Goal: Task Accomplishment & Management: Manage account settings

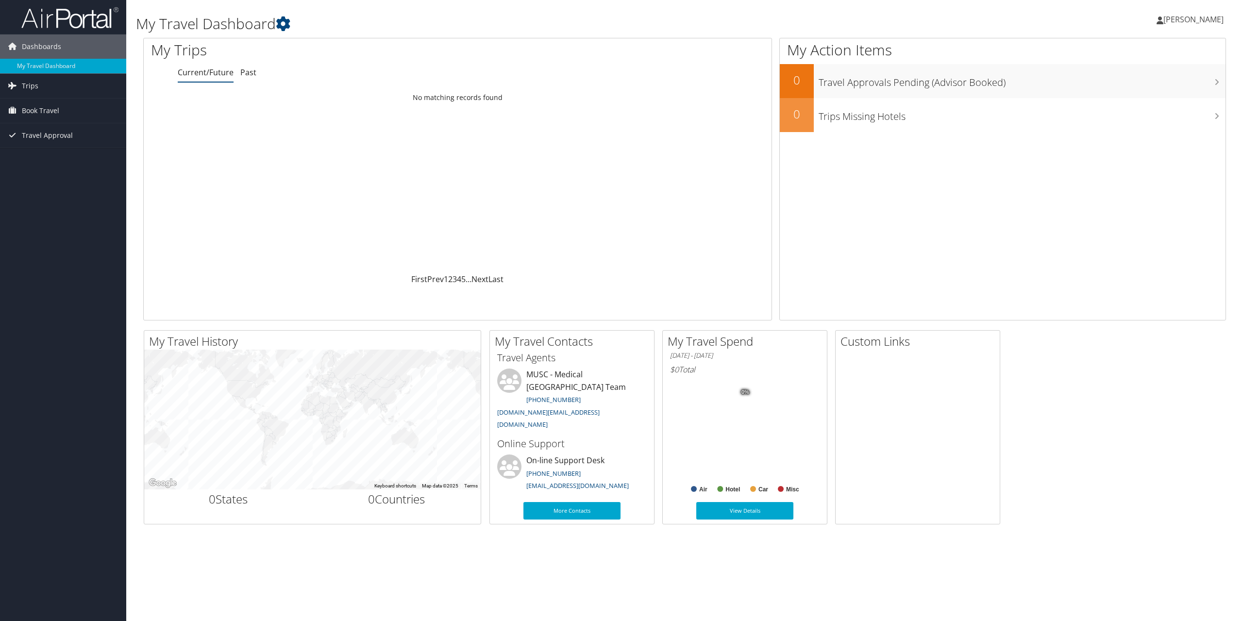
click at [1199, 18] on span "Fred Quick" at bounding box center [1194, 19] width 60 height 11
click at [1176, 88] on link "View Travel Profile" at bounding box center [1169, 86] width 108 height 17
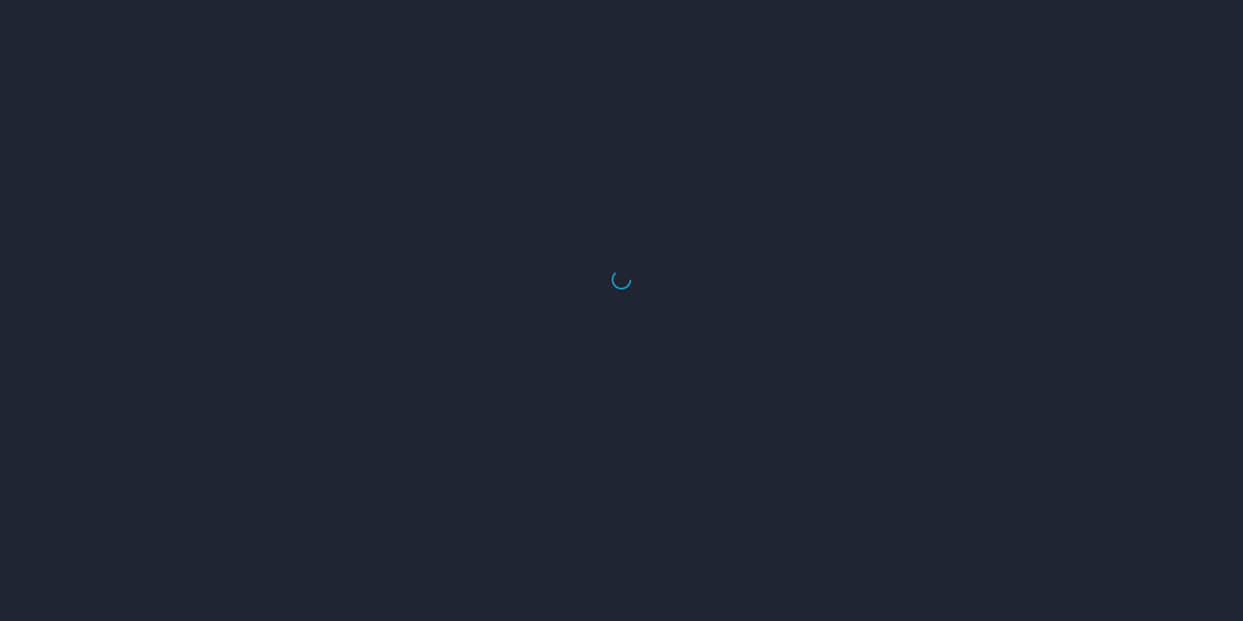
select select "US"
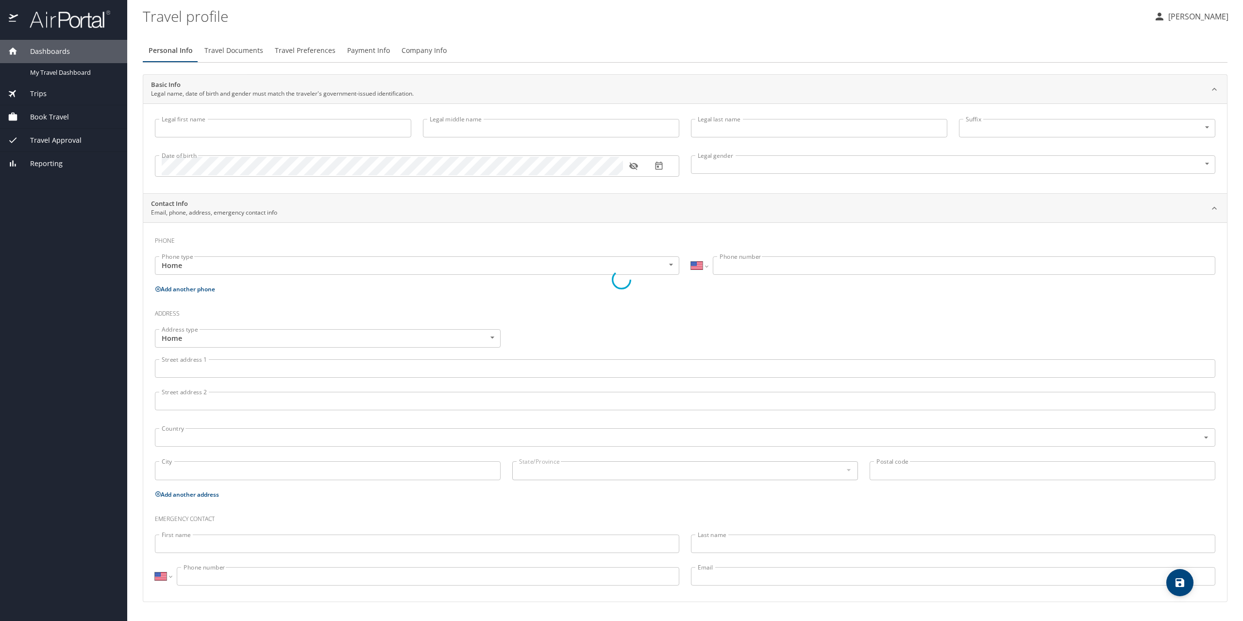
type input "Fred"
type input "Quick"
type input "Male"
select select "US"
click at [300, 51] on span "Travel Preferences" at bounding box center [305, 51] width 61 height 12
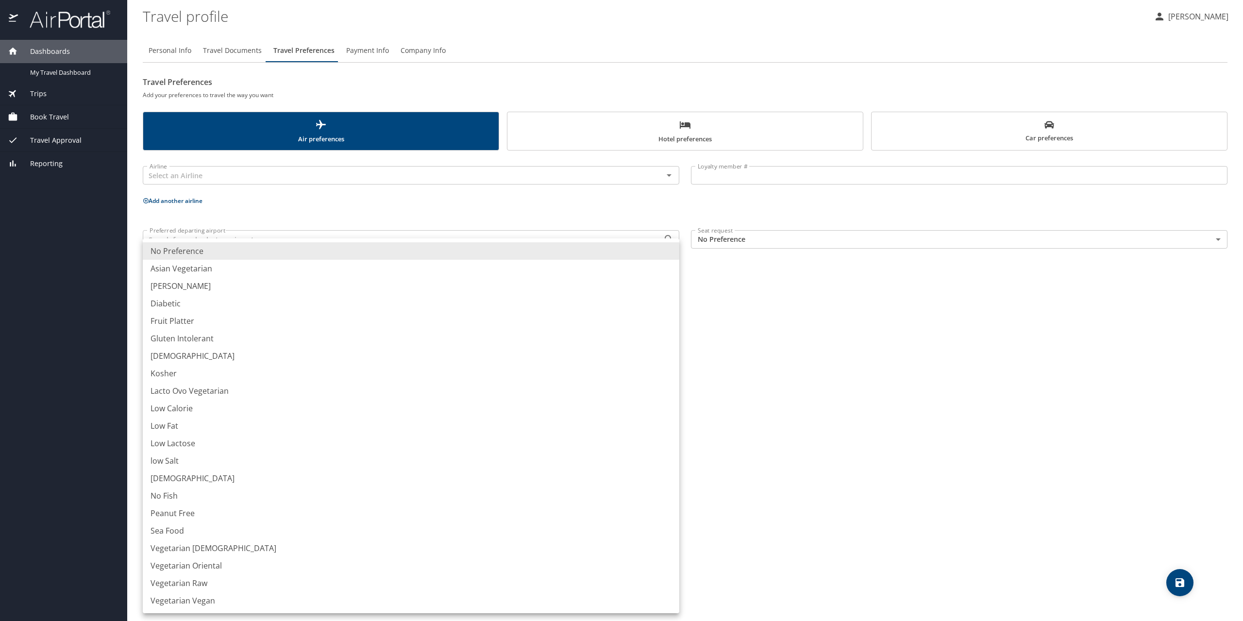
click at [657, 271] on body "Dashboards My Travel Dashboard Trips Current / Future Trips Past Trips Trips Mi…" at bounding box center [621, 310] width 1243 height 621
click at [217, 599] on li "Vegetarian Vegan" at bounding box center [411, 600] width 537 height 17
type input "VegetarianVegan"
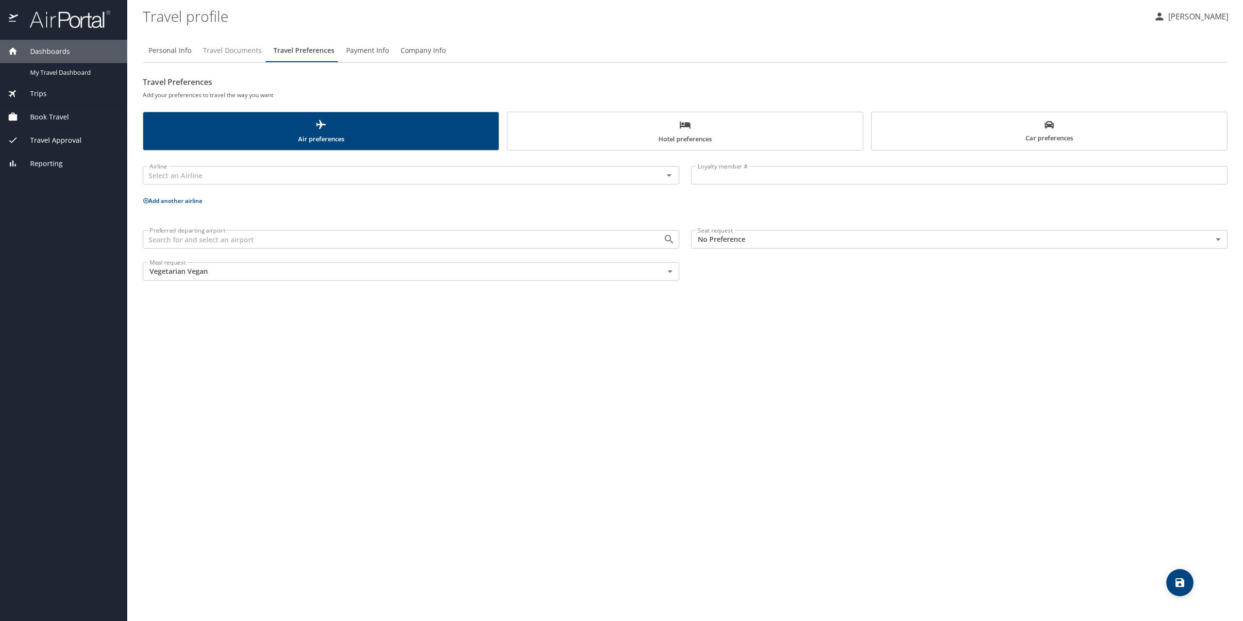
click at [232, 47] on span "Travel Documents" at bounding box center [232, 51] width 59 height 12
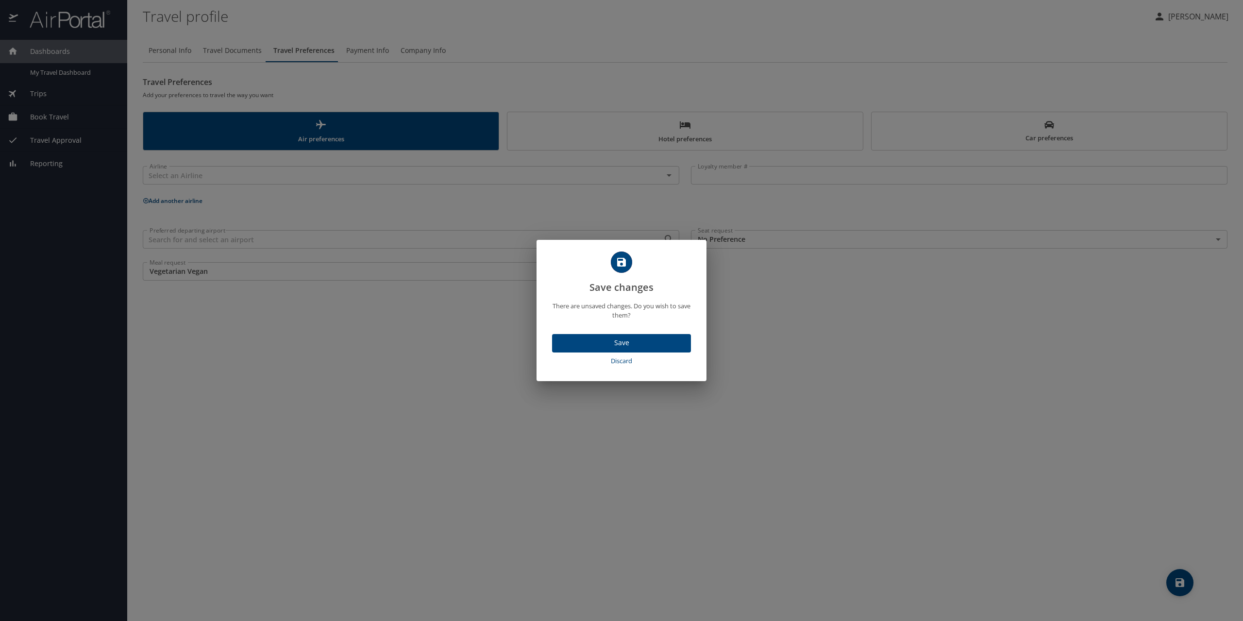
click at [622, 344] on span "Save" at bounding box center [621, 343] width 123 height 12
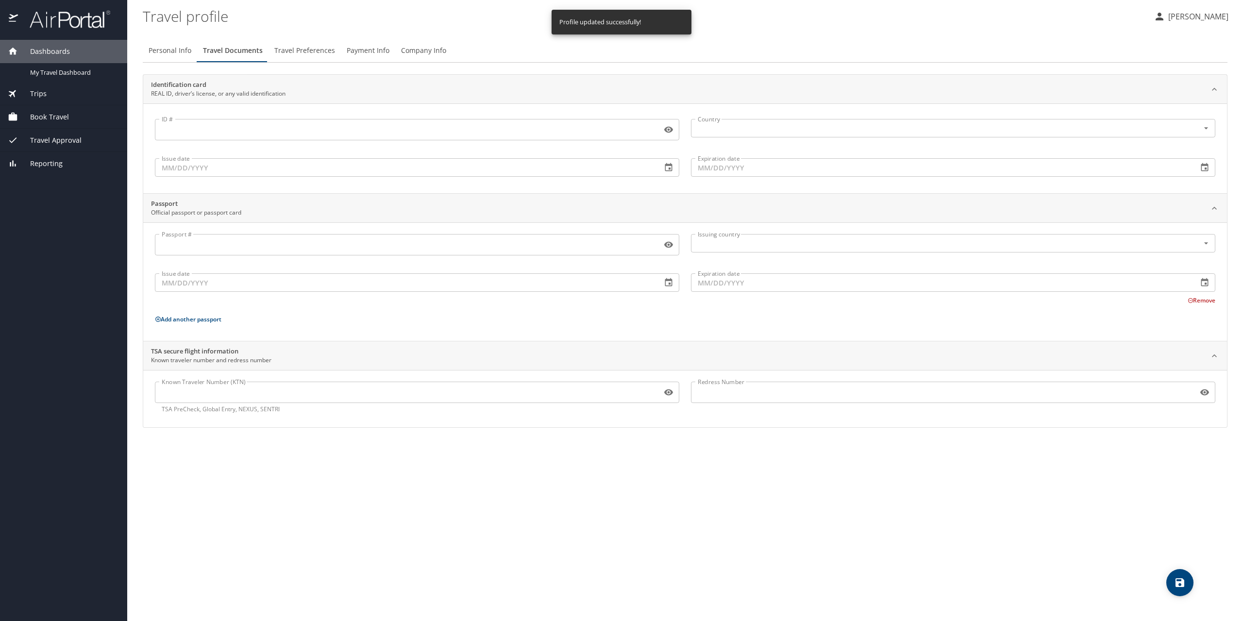
click at [274, 133] on input "ID #" at bounding box center [406, 129] width 503 height 18
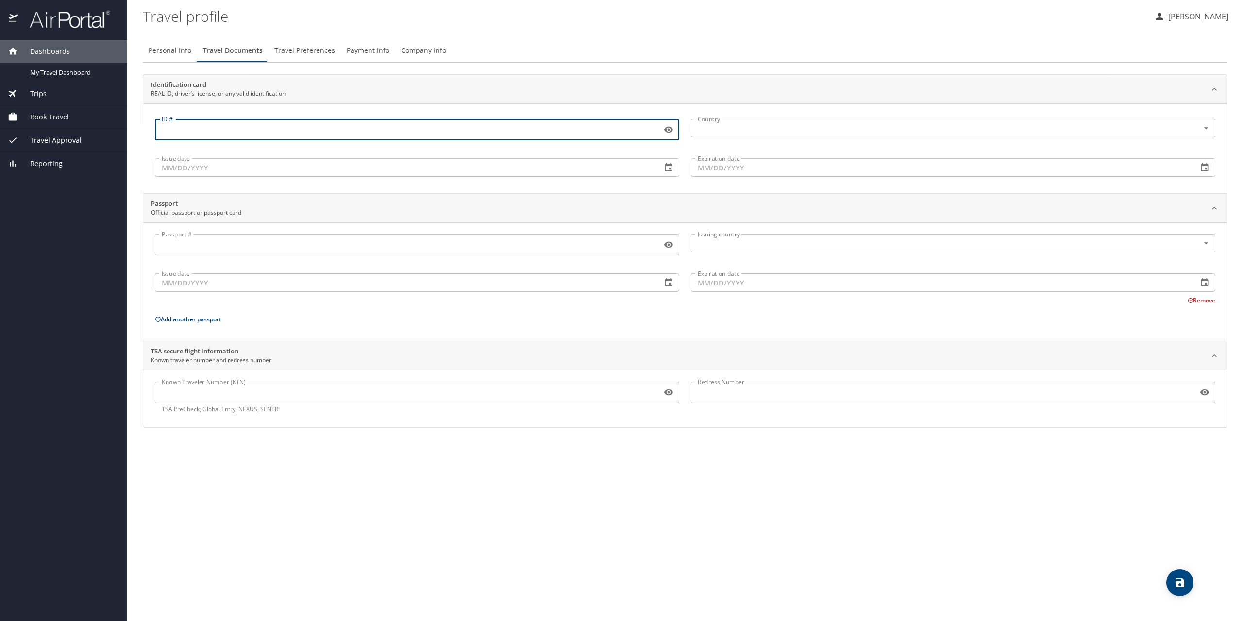
click at [673, 130] on icon "button" at bounding box center [669, 130] width 10 height 10
click at [467, 168] on input "Issue date" at bounding box center [404, 167] width 499 height 18
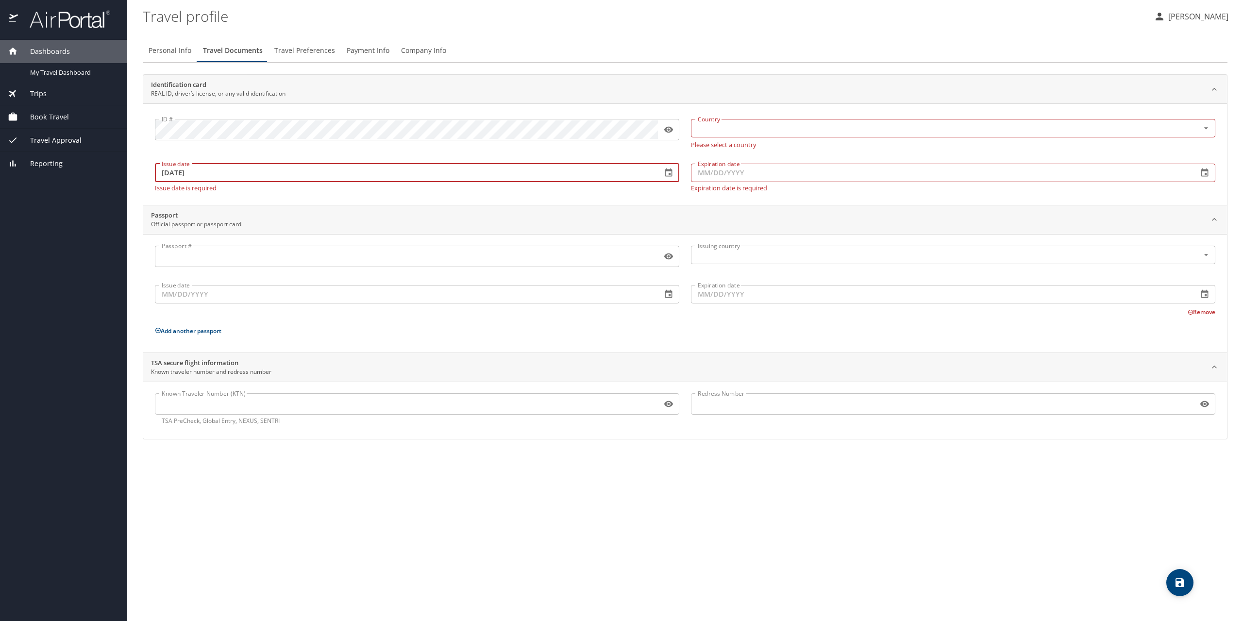
type input "07/19/2023"
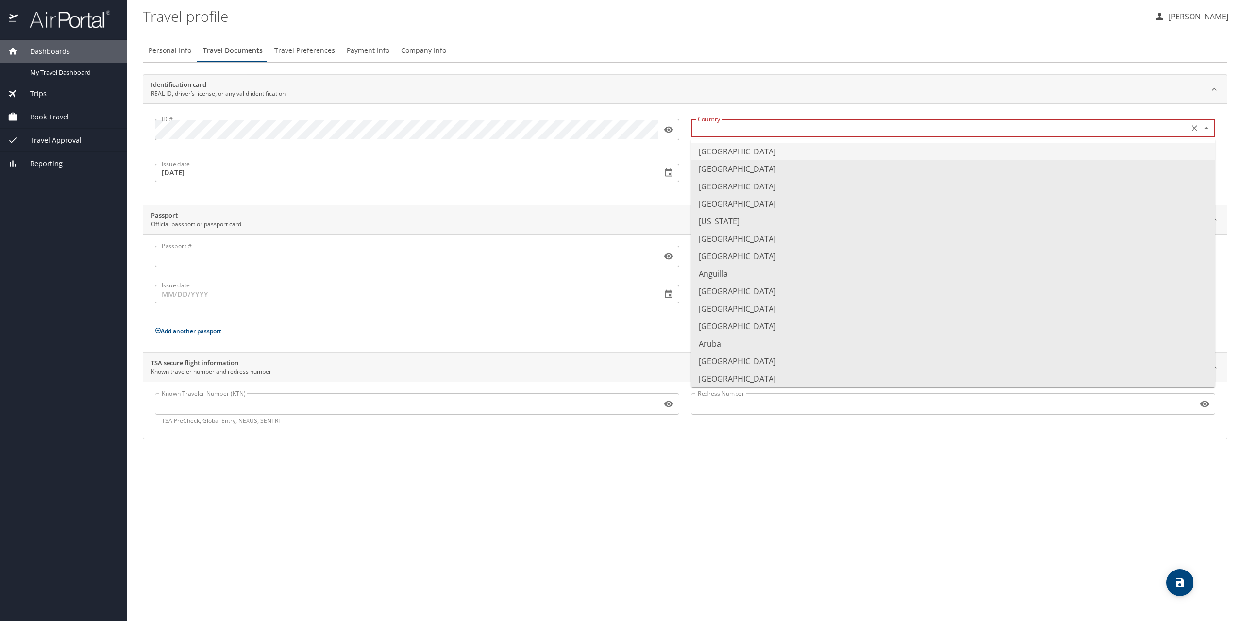
click at [832, 123] on input "text" at bounding box center [939, 128] width 490 height 13
click at [805, 150] on li "United States of America" at bounding box center [953, 151] width 524 height 17
type input "United States of America"
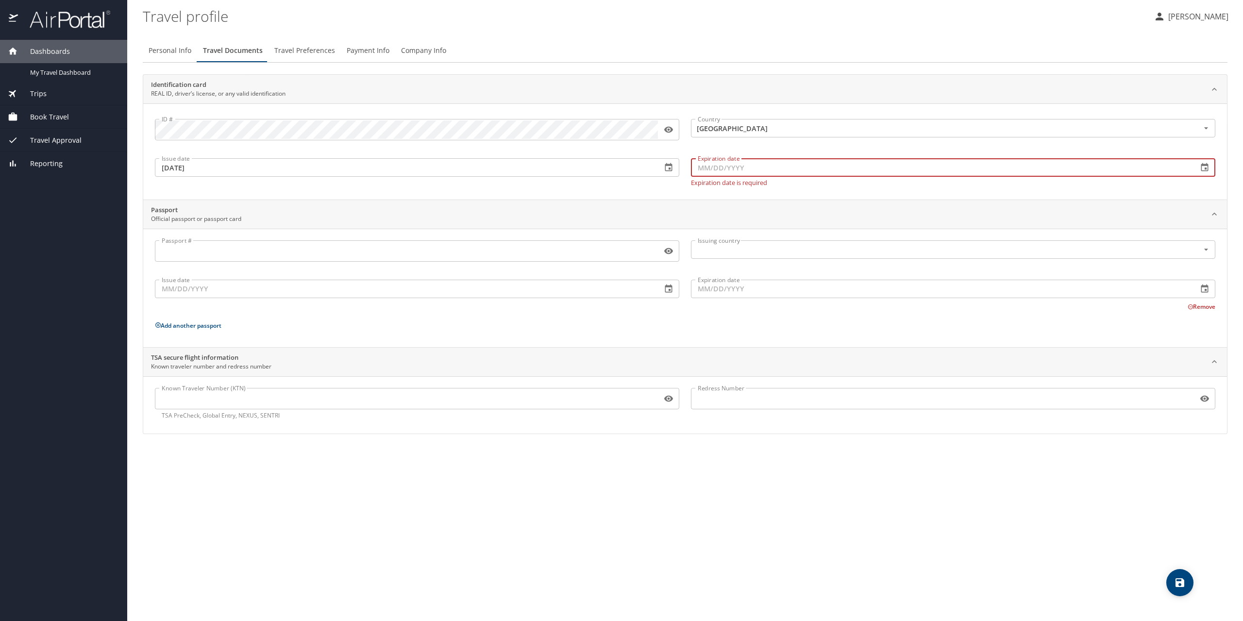
click at [800, 164] on input "Expiration date" at bounding box center [940, 167] width 499 height 18
type input "07/23/2031"
click at [352, 251] on input "Passport #" at bounding box center [406, 251] width 503 height 18
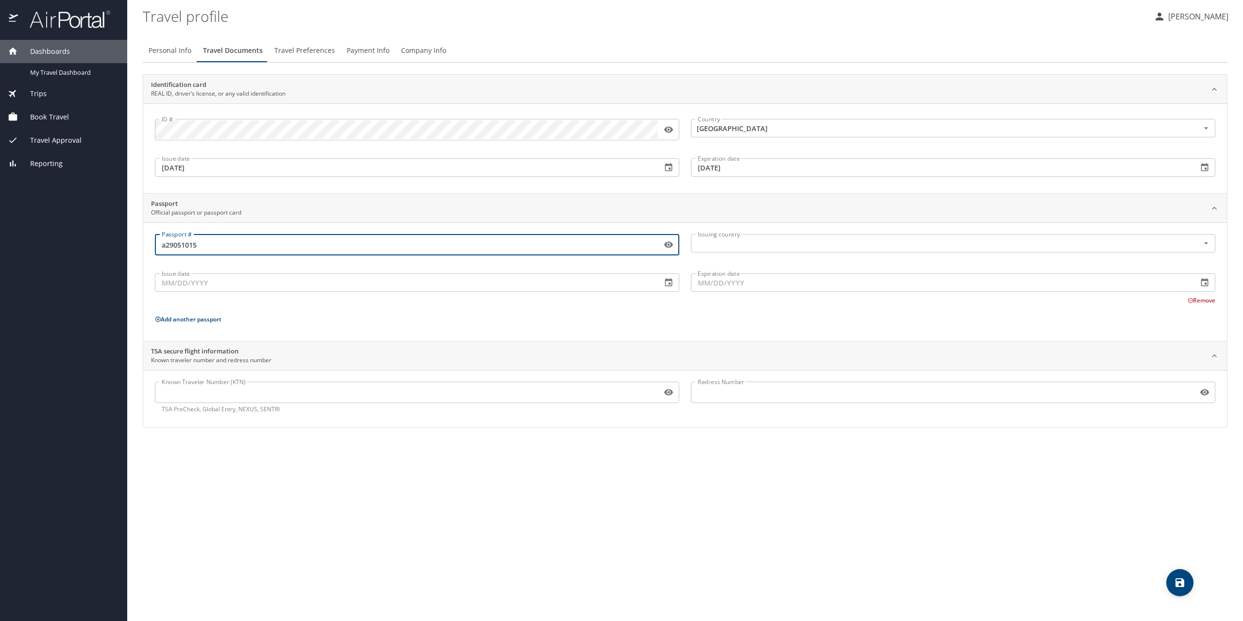
type input "a29051015"
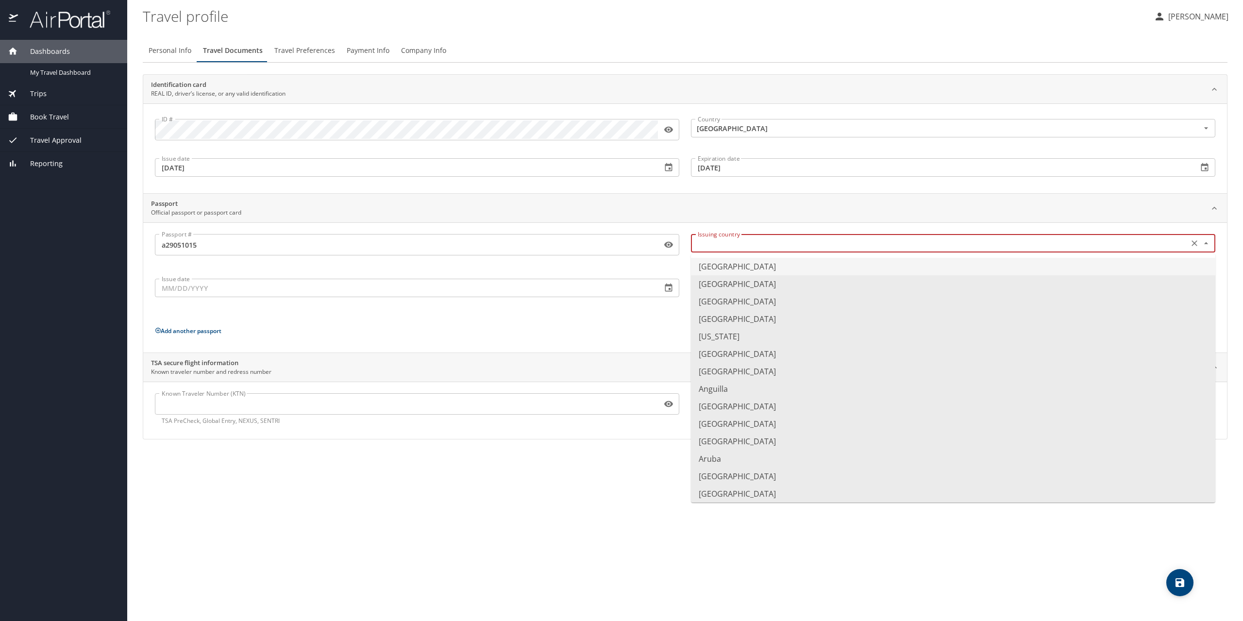
click at [761, 244] on input "text" at bounding box center [939, 243] width 490 height 13
click at [753, 267] on li "United States of America" at bounding box center [953, 266] width 524 height 17
type input "United States of America"
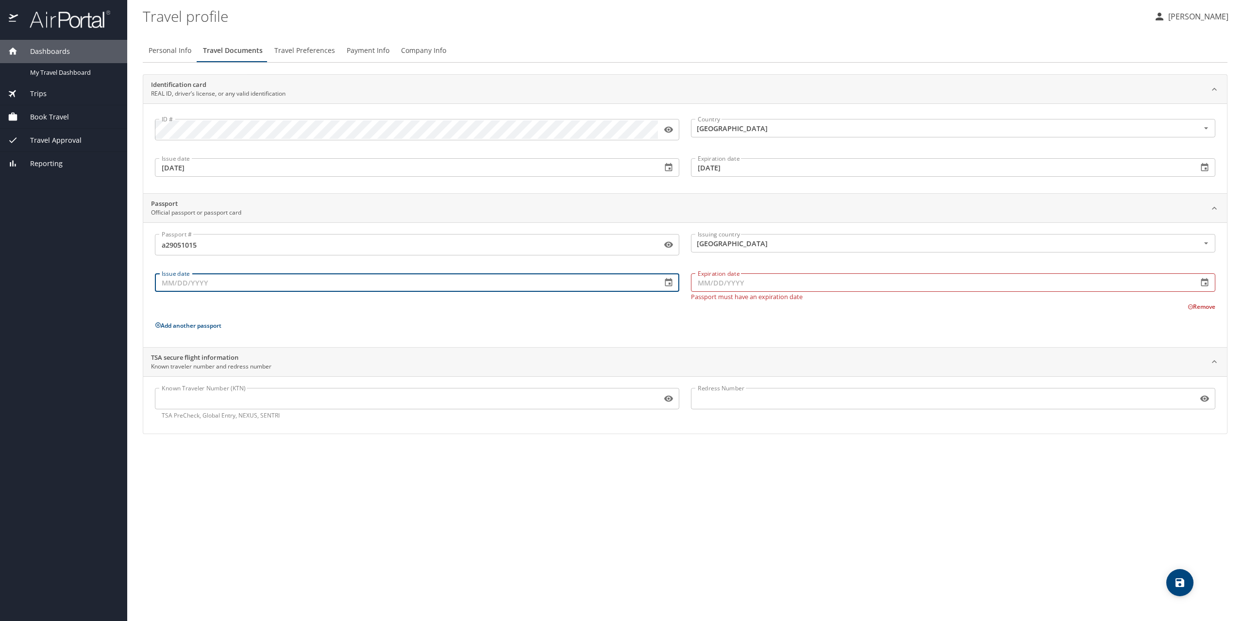
click at [419, 285] on input "Issue date" at bounding box center [404, 282] width 499 height 18
type input "09/12/2023"
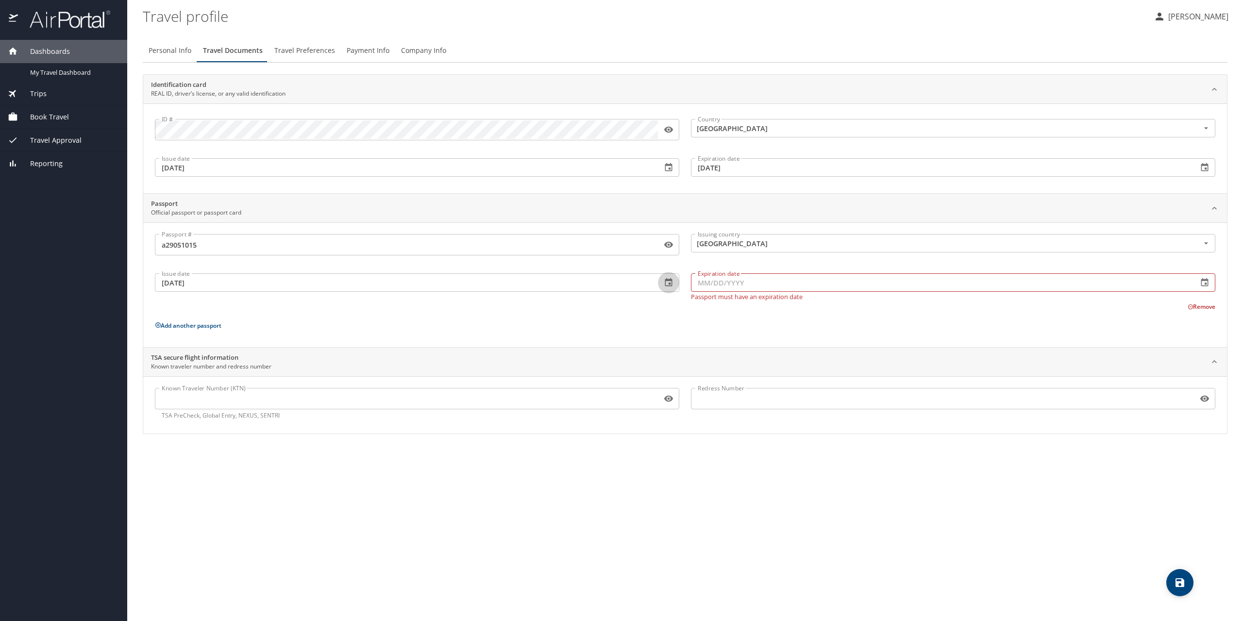
click at [724, 284] on input "Expiration date" at bounding box center [940, 282] width 499 height 18
type input "09/11/2033"
click at [289, 398] on input "Known Traveler Number (KTN)" at bounding box center [406, 398] width 503 height 18
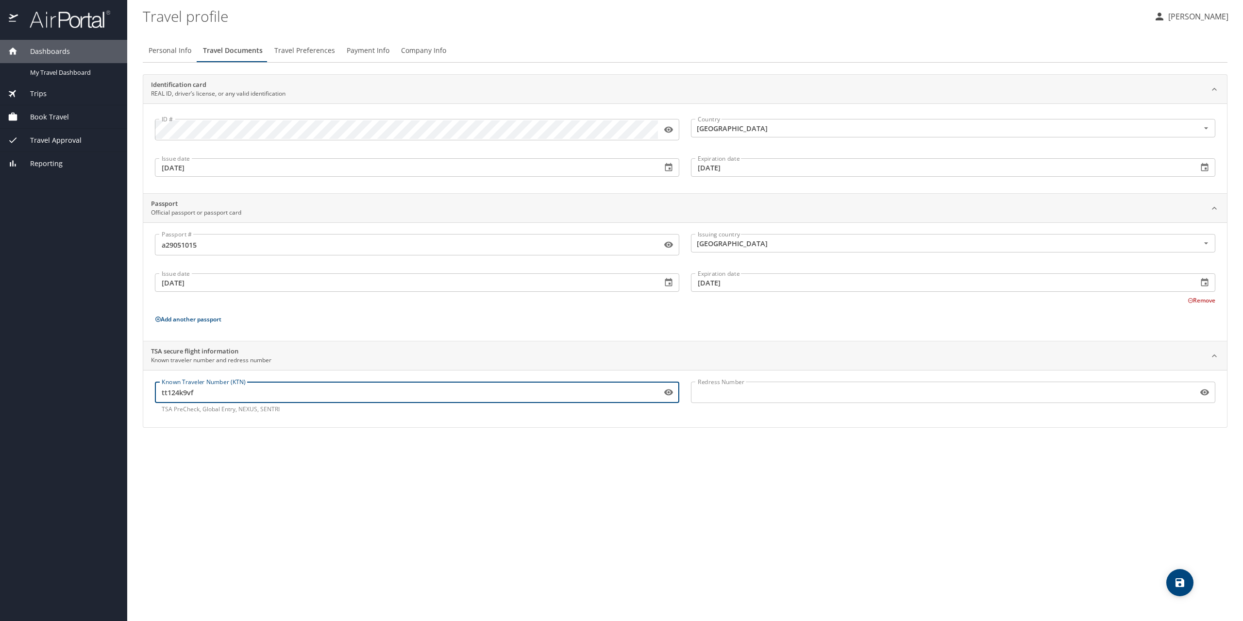
type input "tt124k9vf"
click at [795, 395] on input "Redress Number" at bounding box center [942, 392] width 503 height 18
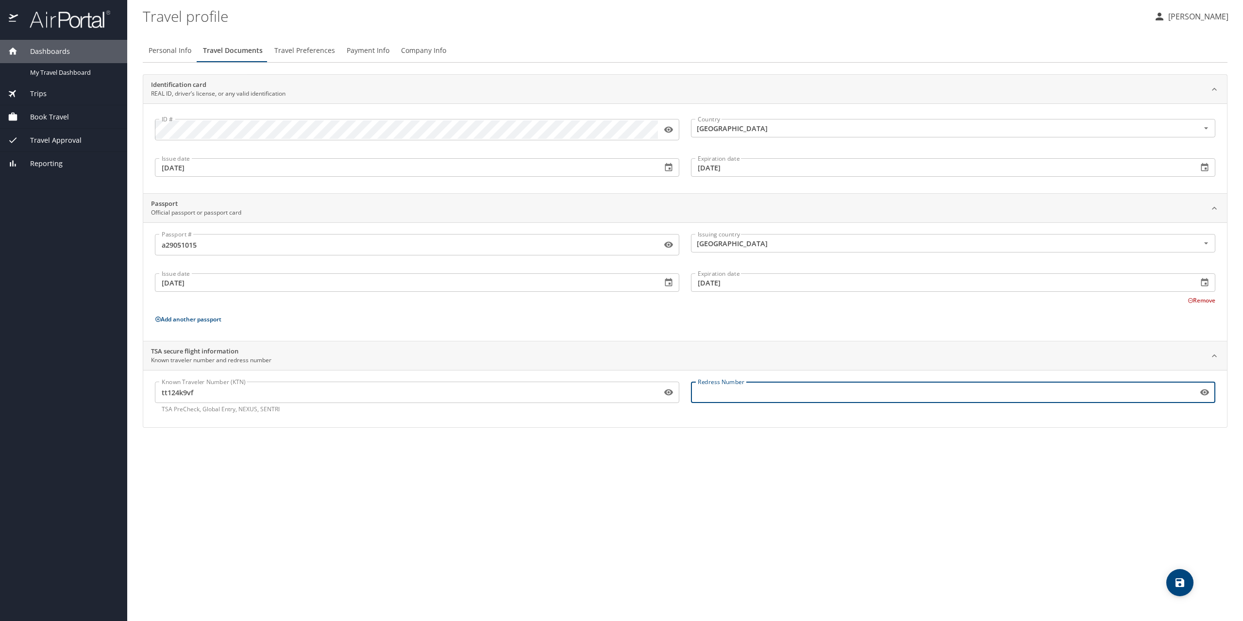
click at [273, 418] on div "Known Traveler Number (KTN) tt124k9vf Known Traveler Number (KTN) TSA PreCheck,…" at bounding box center [417, 398] width 536 height 44
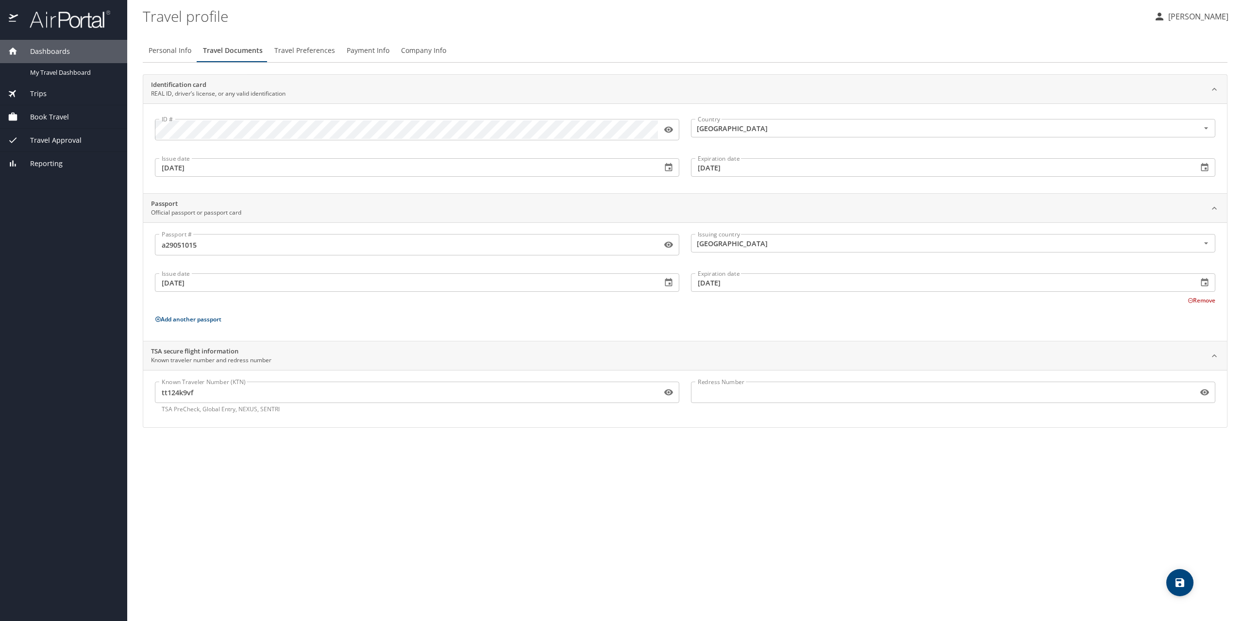
click at [1176, 577] on icon "save" at bounding box center [1180, 583] width 12 height 12
click at [184, 50] on span "Personal Info" at bounding box center [170, 51] width 43 height 12
select select "US"
